Goal: Use online tool/utility: Use online tool/utility

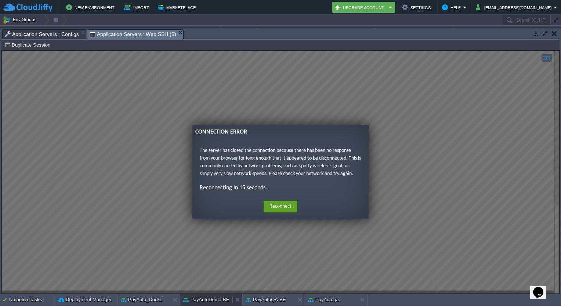
click at [211, 300] on button "PayAutoDemo-BE" at bounding box center [206, 299] width 46 height 7
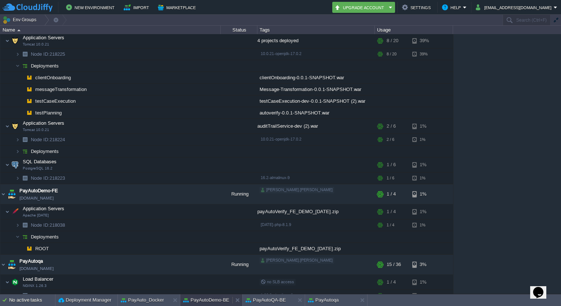
click at [211, 300] on button "PayAutoDemo-BE" at bounding box center [206, 299] width 46 height 7
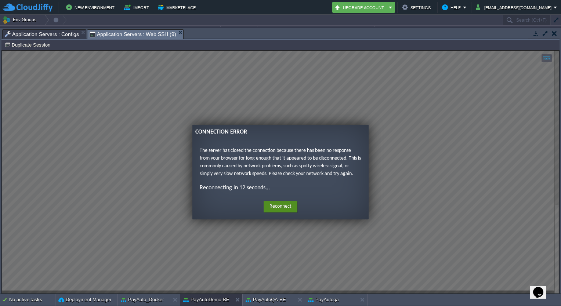
click at [278, 205] on button "Reconnect" at bounding box center [280, 207] width 34 height 12
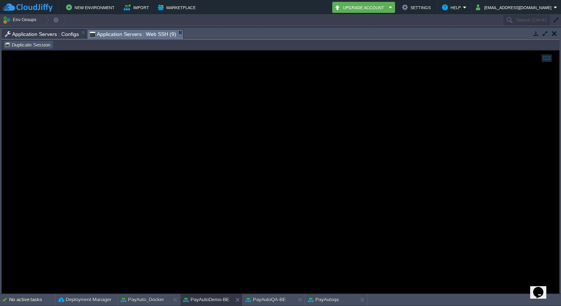
click at [43, 47] on button "Duplicate Session" at bounding box center [28, 44] width 48 height 7
type input "#000000"
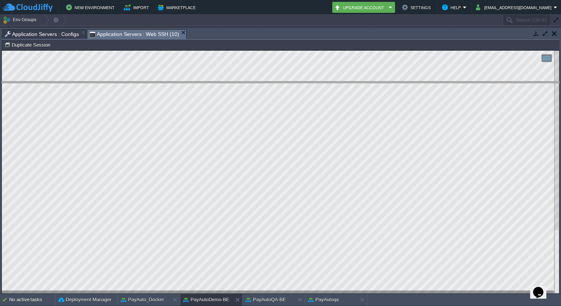
drag, startPoint x: 270, startPoint y: 32, endPoint x: 269, endPoint y: 84, distance: 52.1
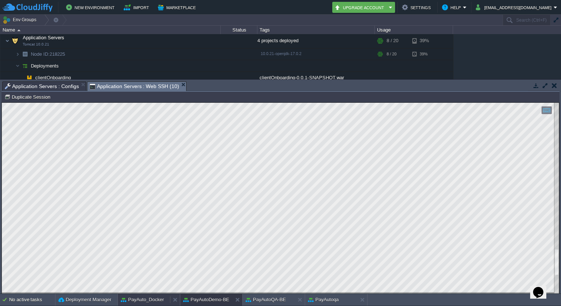
click at [147, 301] on button "PayAuto_Docker" at bounding box center [142, 299] width 43 height 7
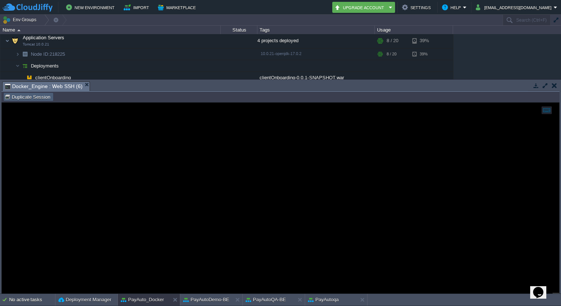
click at [36, 101] on td "Duplicate Session" at bounding box center [28, 96] width 50 height 9
type input "#000000"
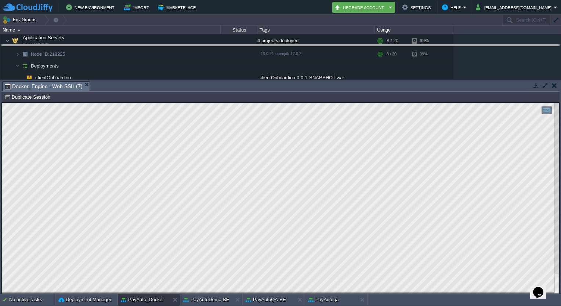
drag, startPoint x: 243, startPoint y: 86, endPoint x: 238, endPoint y: 49, distance: 37.4
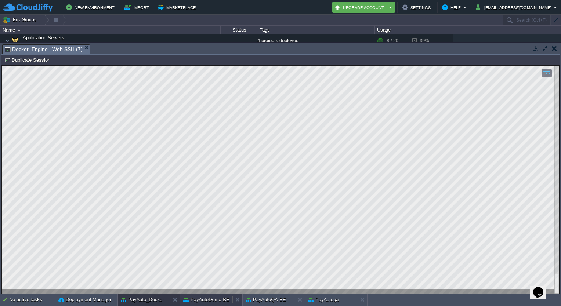
click at [214, 300] on button "PayAutoDemo-BE" at bounding box center [206, 299] width 46 height 7
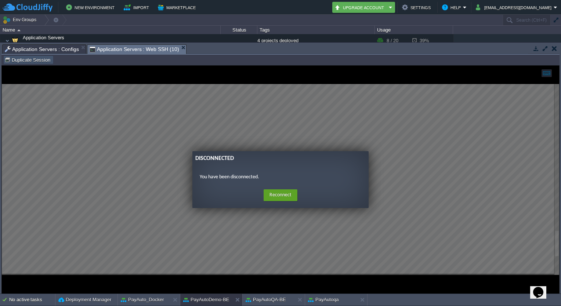
click at [37, 57] on button "Duplicate Session" at bounding box center [28, 59] width 48 height 7
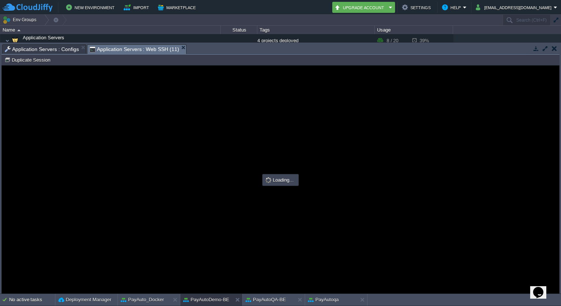
type input "#000000"
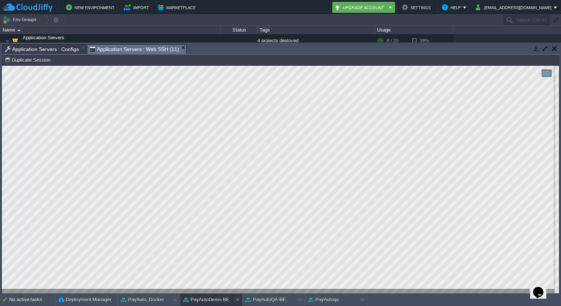
click at [543, 49] on button "button" at bounding box center [544, 48] width 7 height 7
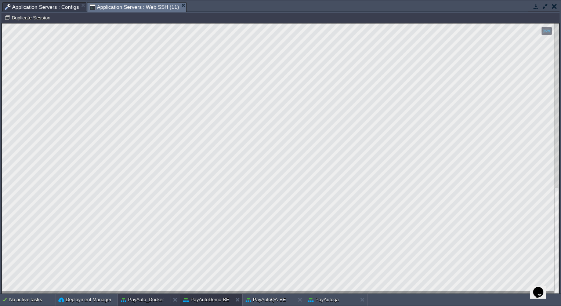
click at [149, 302] on button "PayAuto_Docker" at bounding box center [142, 299] width 43 height 7
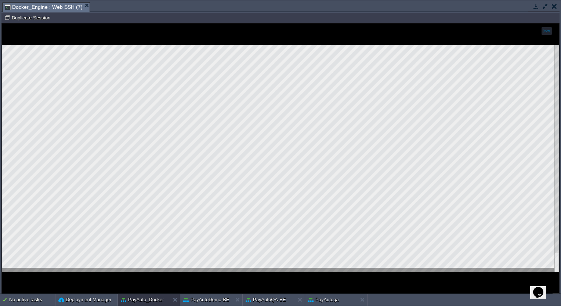
click at [168, 276] on div at bounding box center [280, 158] width 557 height 270
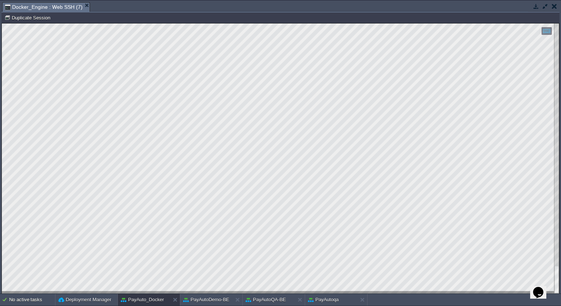
click at [113, 23] on html "Copy: Ctrl + Shift + C Paste: Ctrl + V Settings: Ctrl + Shift + Alt 0" at bounding box center [280, 23] width 557 height 0
click at [41, 23] on html "Copy: Ctrl + Shift + C Paste: Ctrl + V Settings: Ctrl + Shift + Alt 0" at bounding box center [280, 23] width 557 height 0
click at [41, 17] on button "Duplicate Session" at bounding box center [28, 17] width 48 height 7
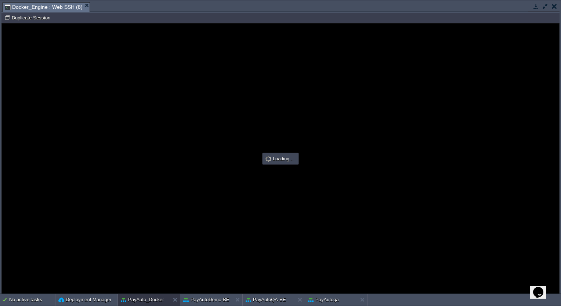
click at [163, 133] on div at bounding box center [280, 158] width 557 height 270
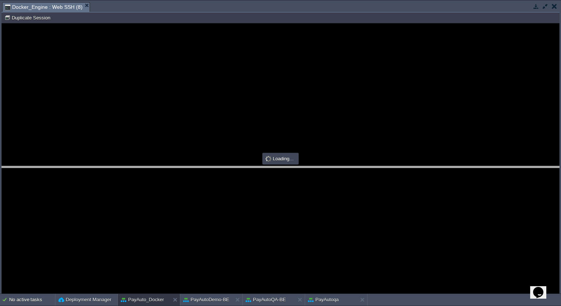
drag, startPoint x: 137, startPoint y: 10, endPoint x: 150, endPoint y: 172, distance: 163.1
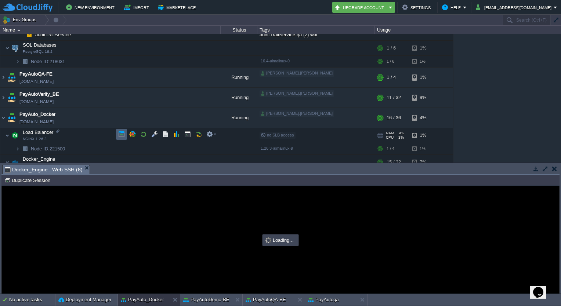
scroll to position [547, 0]
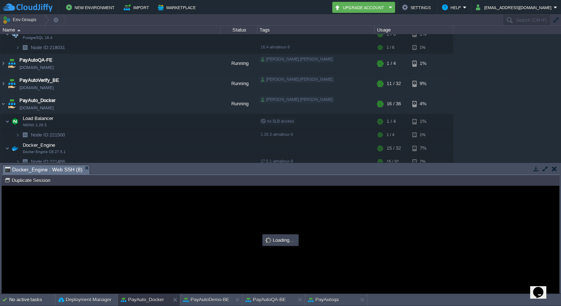
click at [106, 214] on div at bounding box center [280, 239] width 557 height 107
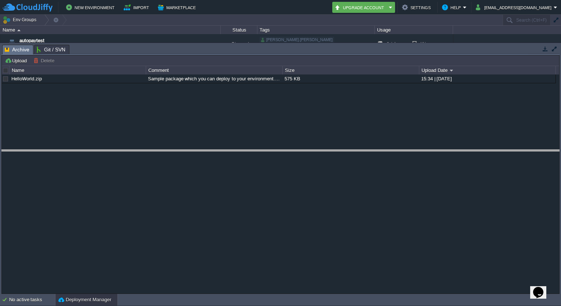
drag, startPoint x: 157, startPoint y: 52, endPoint x: 163, endPoint y: 163, distance: 110.6
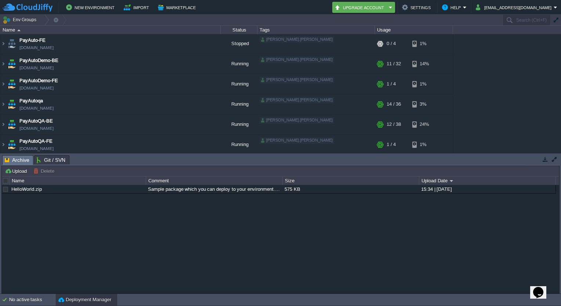
scroll to position [102, 0]
click at [1, 142] on img at bounding box center [3, 144] width 6 height 20
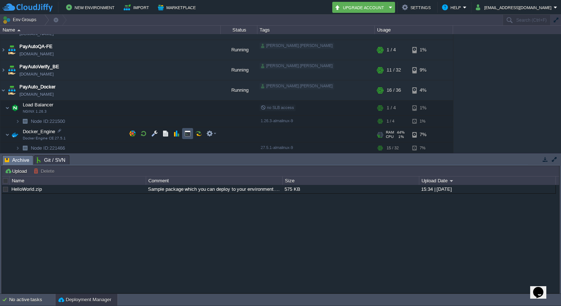
click at [186, 132] on button "button" at bounding box center [187, 133] width 7 height 7
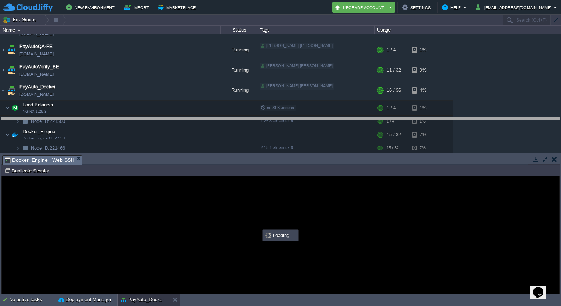
drag, startPoint x: 180, startPoint y: 159, endPoint x: 183, endPoint y: 106, distance: 52.9
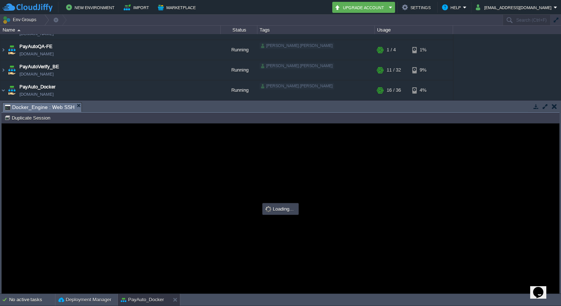
scroll to position [0, 0]
type input "#000000"
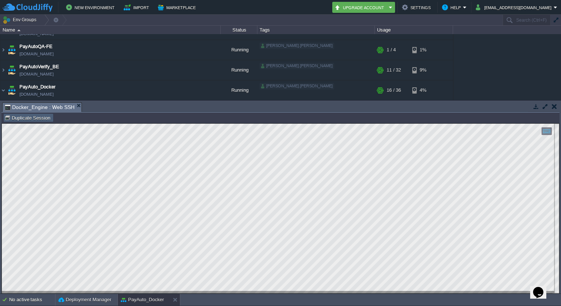
click at [34, 119] on button "Duplicate Session" at bounding box center [28, 117] width 48 height 7
click at [47, 107] on span "Docker_Engine : Web SSH" at bounding box center [40, 107] width 70 height 9
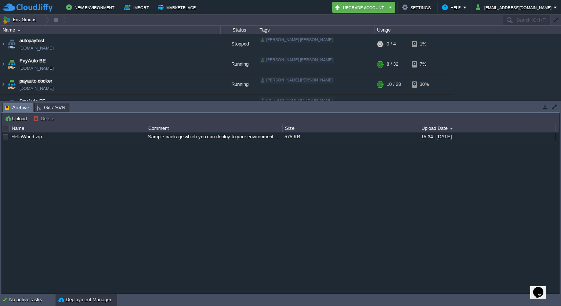
scroll to position [154, 0]
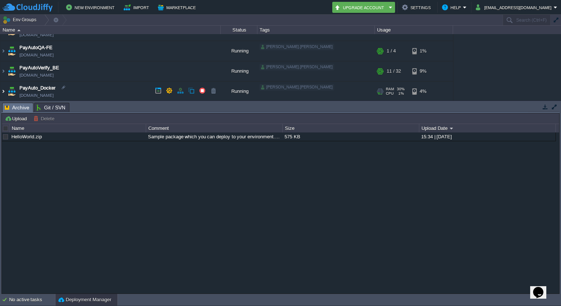
click at [6, 88] on img at bounding box center [3, 91] width 6 height 20
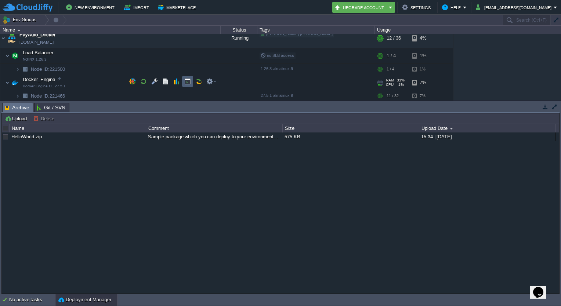
click at [185, 84] on button "button" at bounding box center [187, 81] width 7 height 7
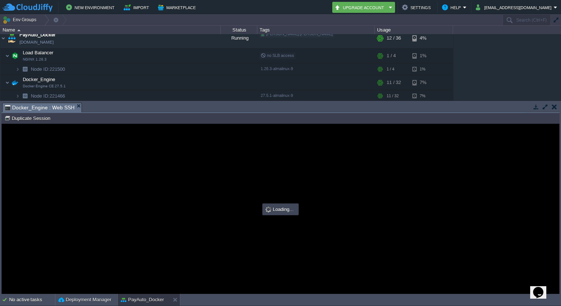
scroll to position [0, 0]
type input "#000000"
